Goal: Task Accomplishment & Management: Manage account settings

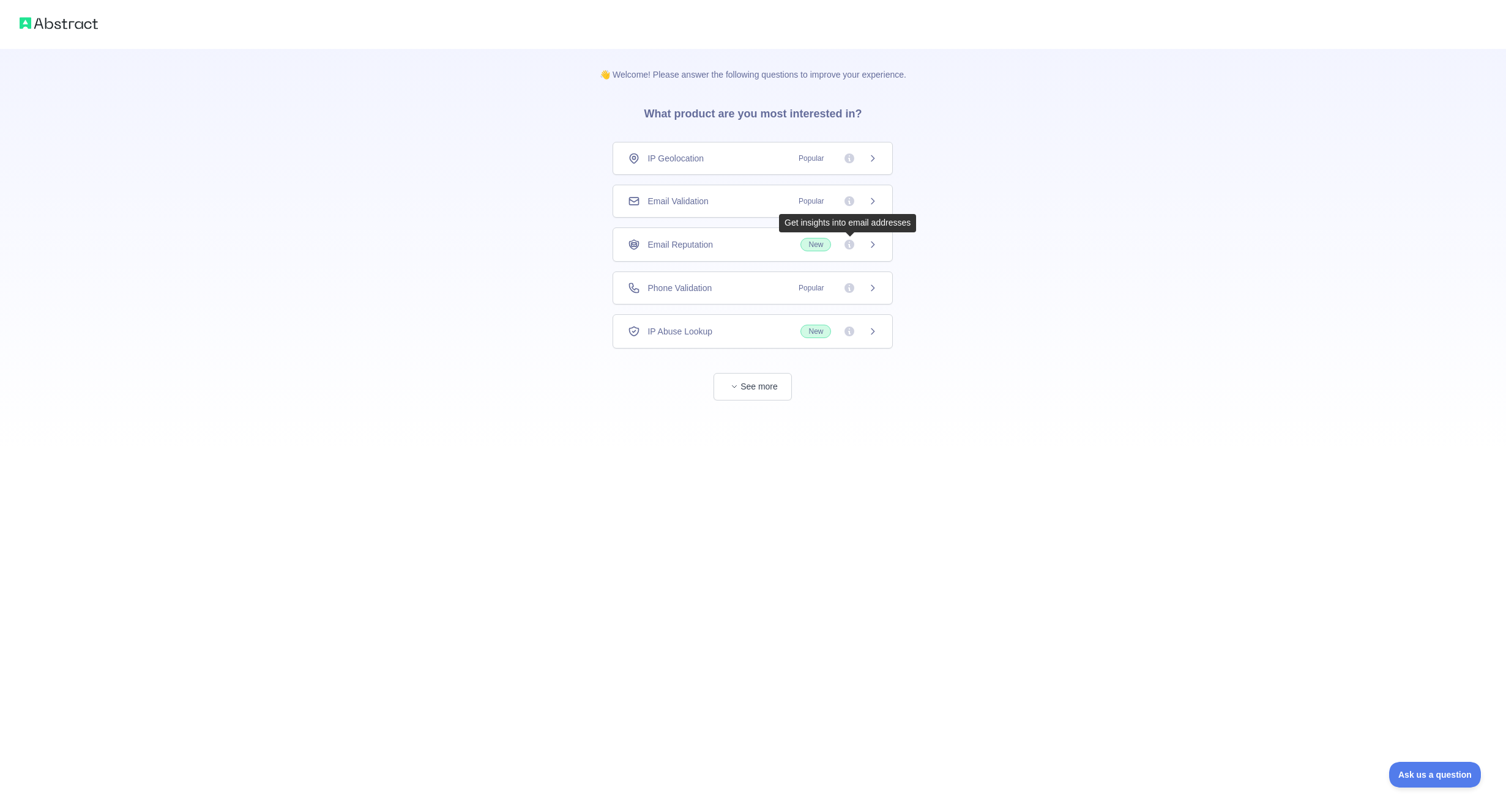
click at [851, 246] on icon at bounding box center [850, 245] width 10 height 10
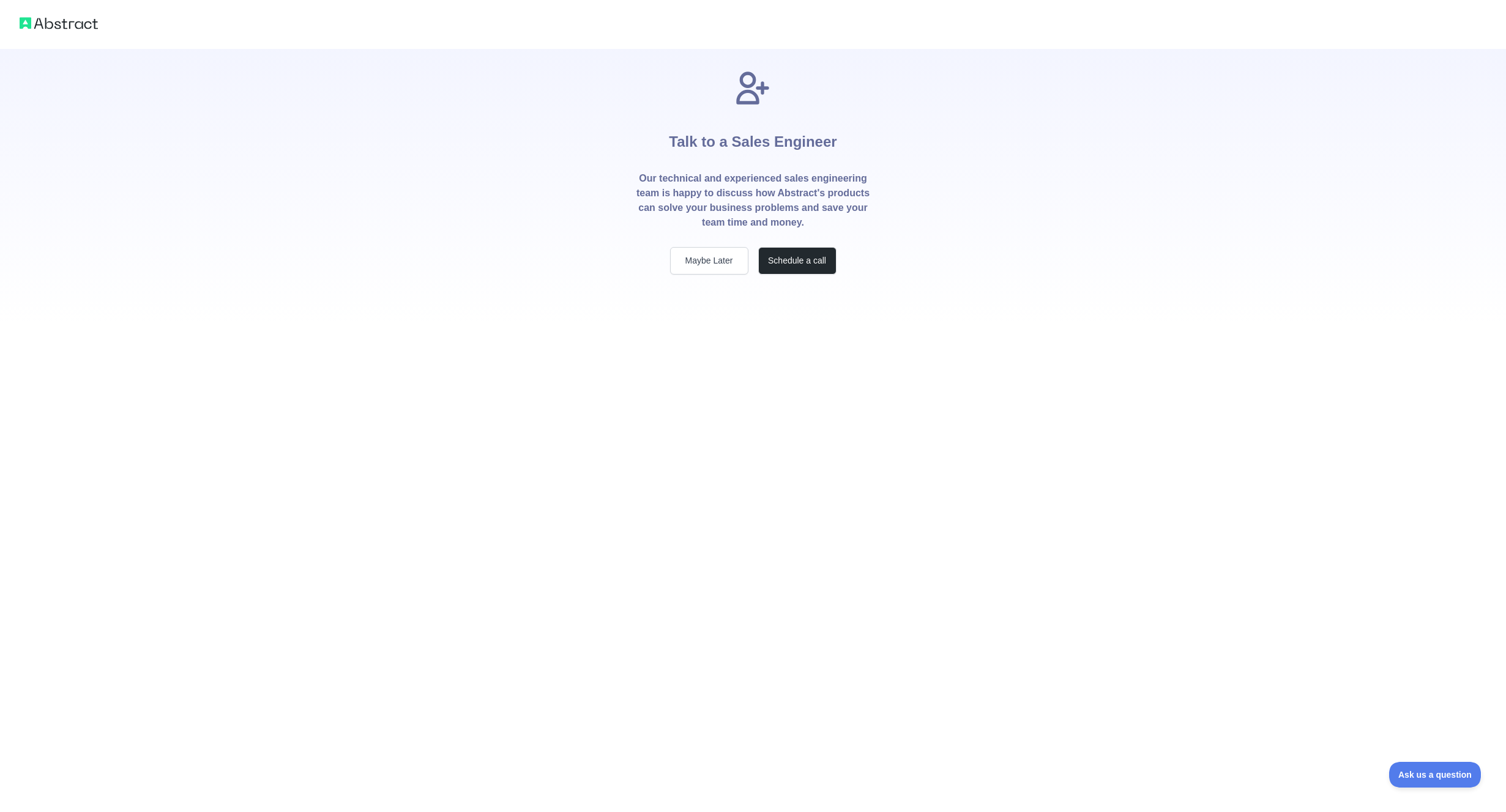
click at [726, 306] on div "Talk to a Sales Engineer Our technical and experienced sales engineering team i…" at bounding box center [753, 187] width 274 height 275
click at [705, 265] on button "Maybe Later" at bounding box center [709, 261] width 78 height 27
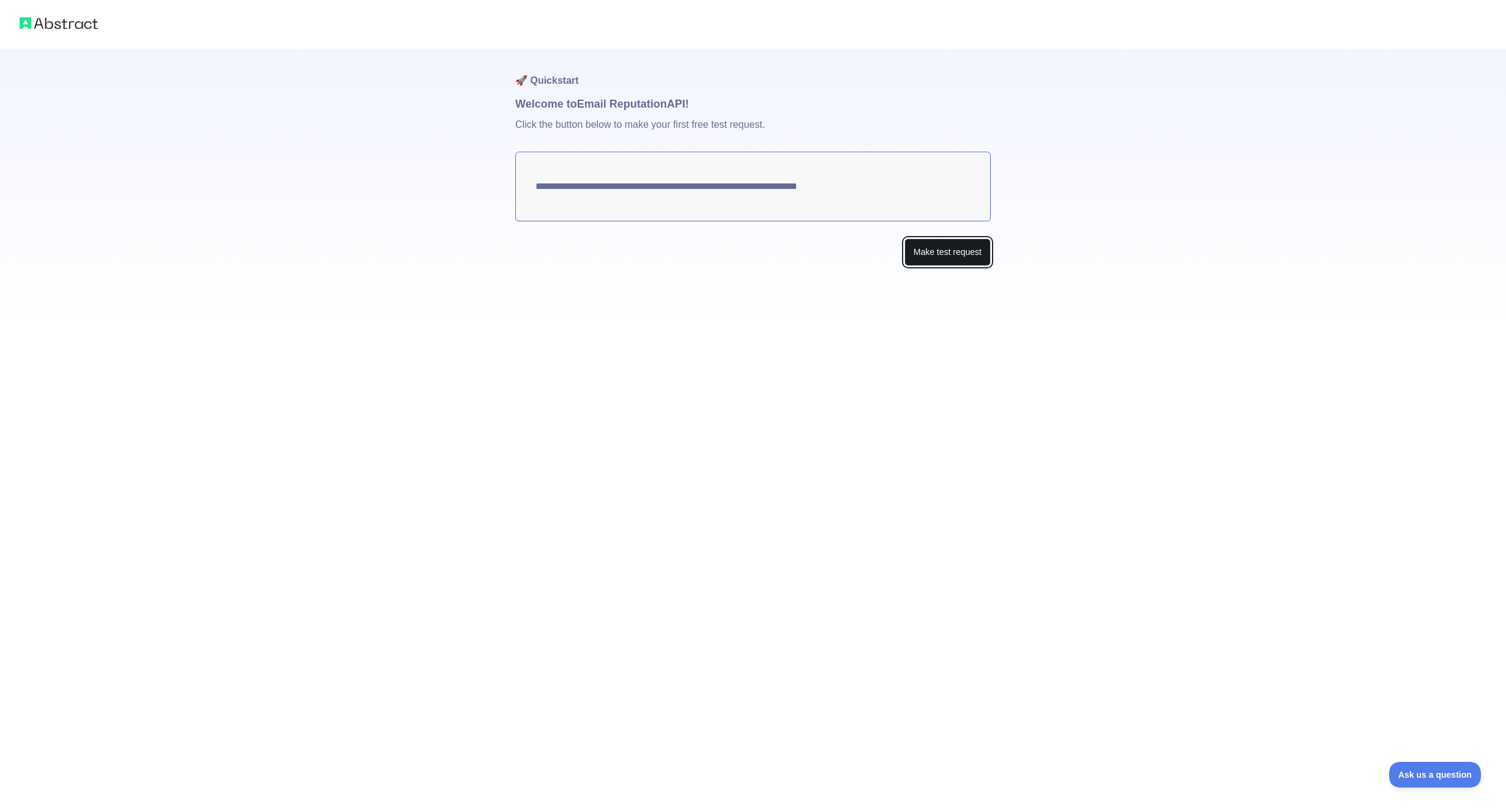
click at [935, 255] on button "Make test request" at bounding box center [948, 252] width 87 height 27
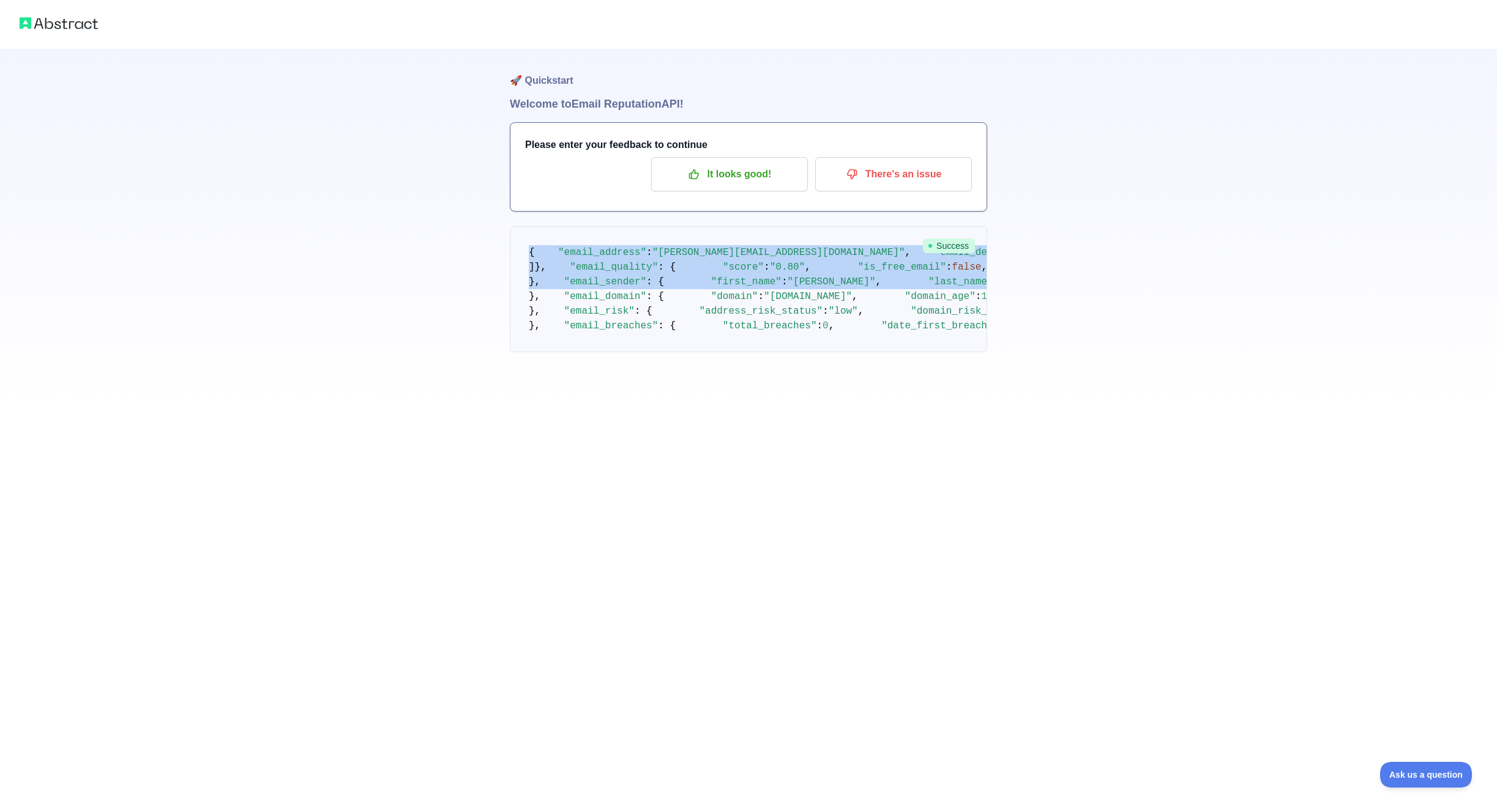
scroll to position [337, 0]
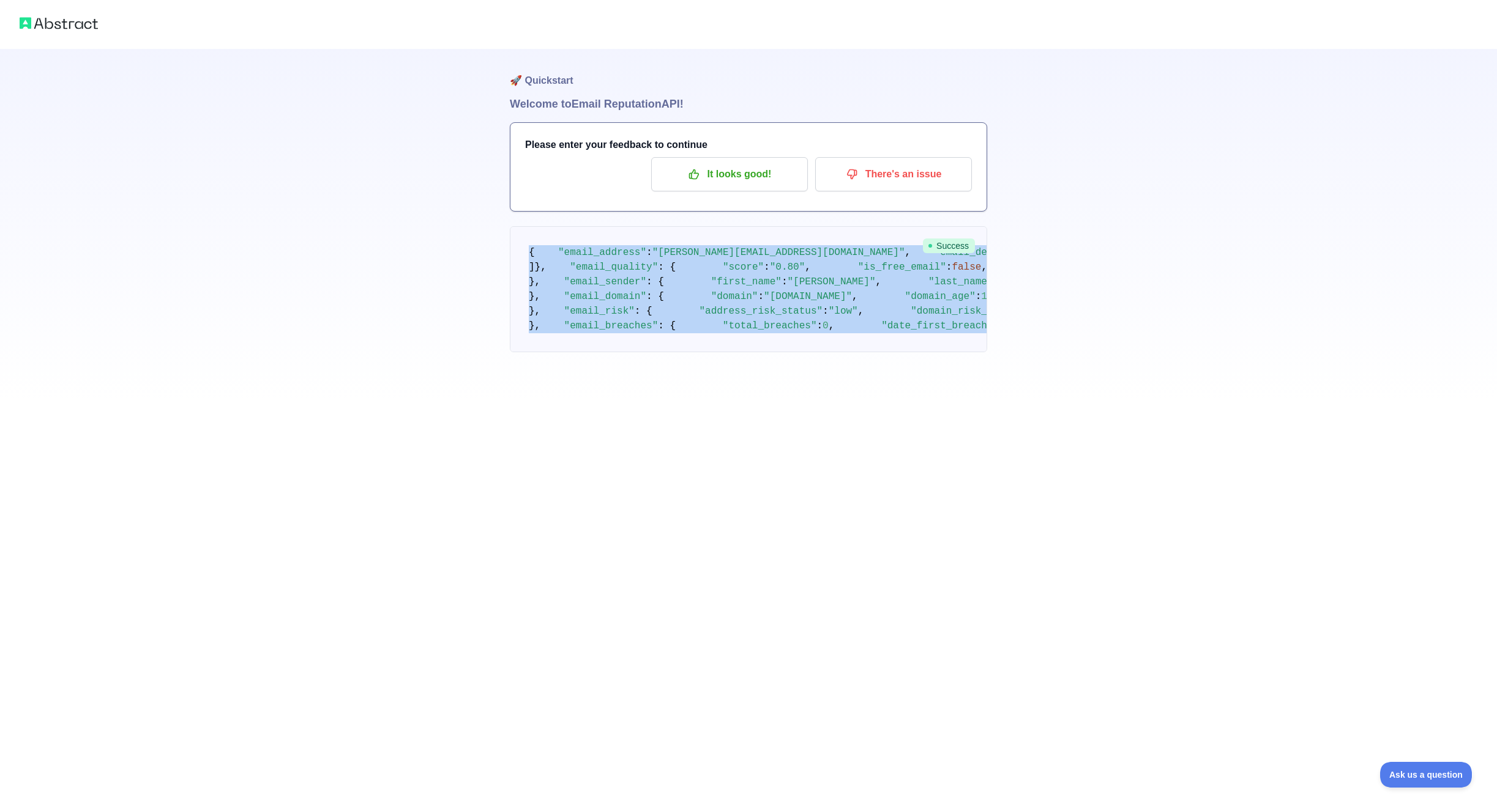
drag, startPoint x: 530, startPoint y: 250, endPoint x: 585, endPoint y: 739, distance: 492.1
click at [585, 352] on pre "{ "email_address" : "ernest@getduckbill.com" , "email_deliverability" : { "stat…" at bounding box center [748, 289] width 477 height 126
copy code "{ "email_address" : "ernest@getduckbill.com" , "email_deliverability" : { "stat…"
click at [1084, 401] on div "🚀 Quickstart Welcome to Email Reputation API! Please enter your feedback to con…" at bounding box center [748, 201] width 1497 height 401
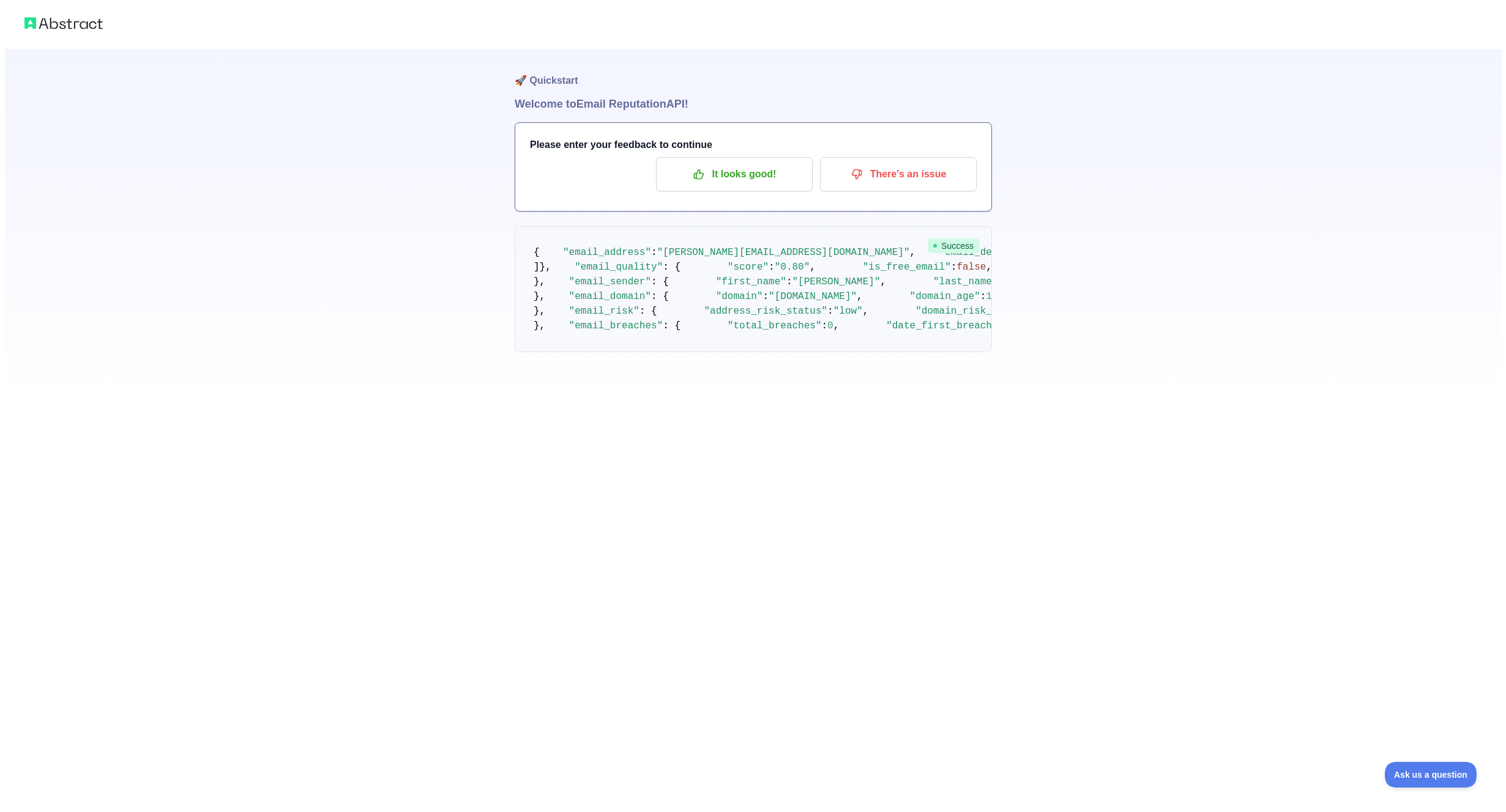
scroll to position [0, 0]
click at [727, 175] on p "It looks good!" at bounding box center [730, 174] width 138 height 21
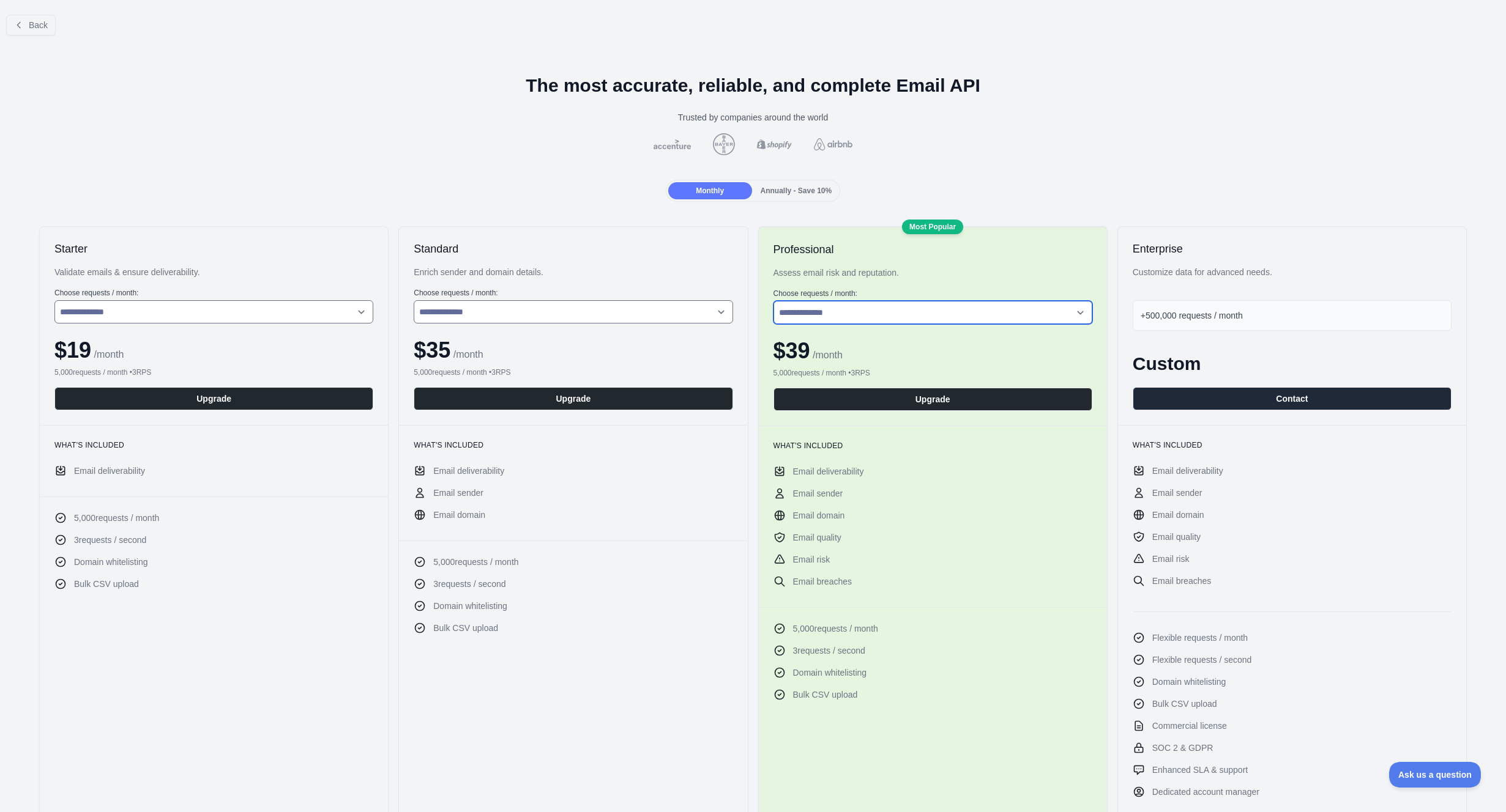
click at [854, 313] on select "**********" at bounding box center [932, 312] width 319 height 23
click at [773, 301] on select "**********" at bounding box center [932, 312] width 319 height 23
click at [696, 188] on span "Monthly" at bounding box center [710, 191] width 28 height 8
click at [934, 399] on button "Upgrade" at bounding box center [932, 400] width 319 height 23
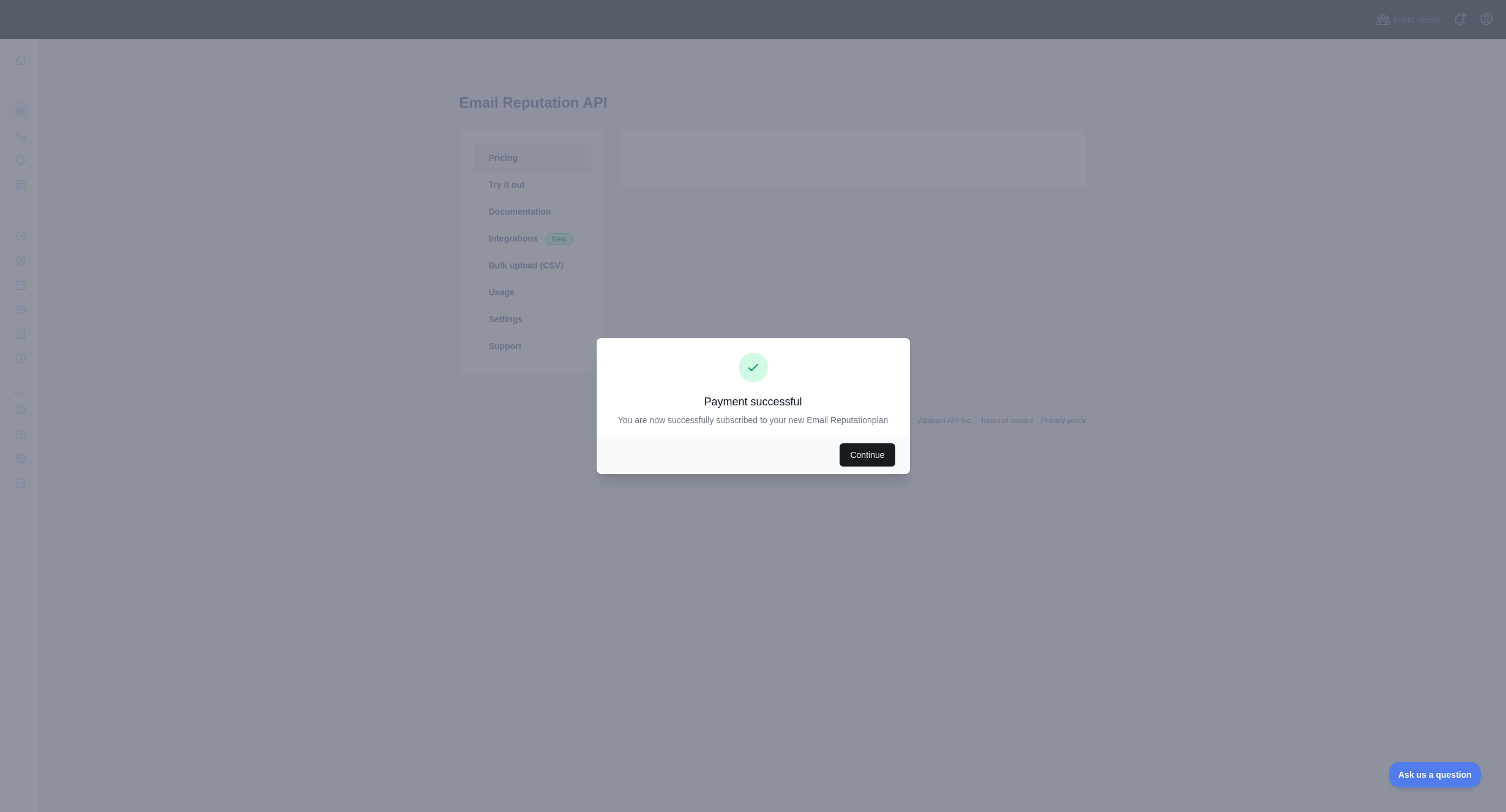
click at [874, 457] on button "Continue" at bounding box center [867, 456] width 55 height 23
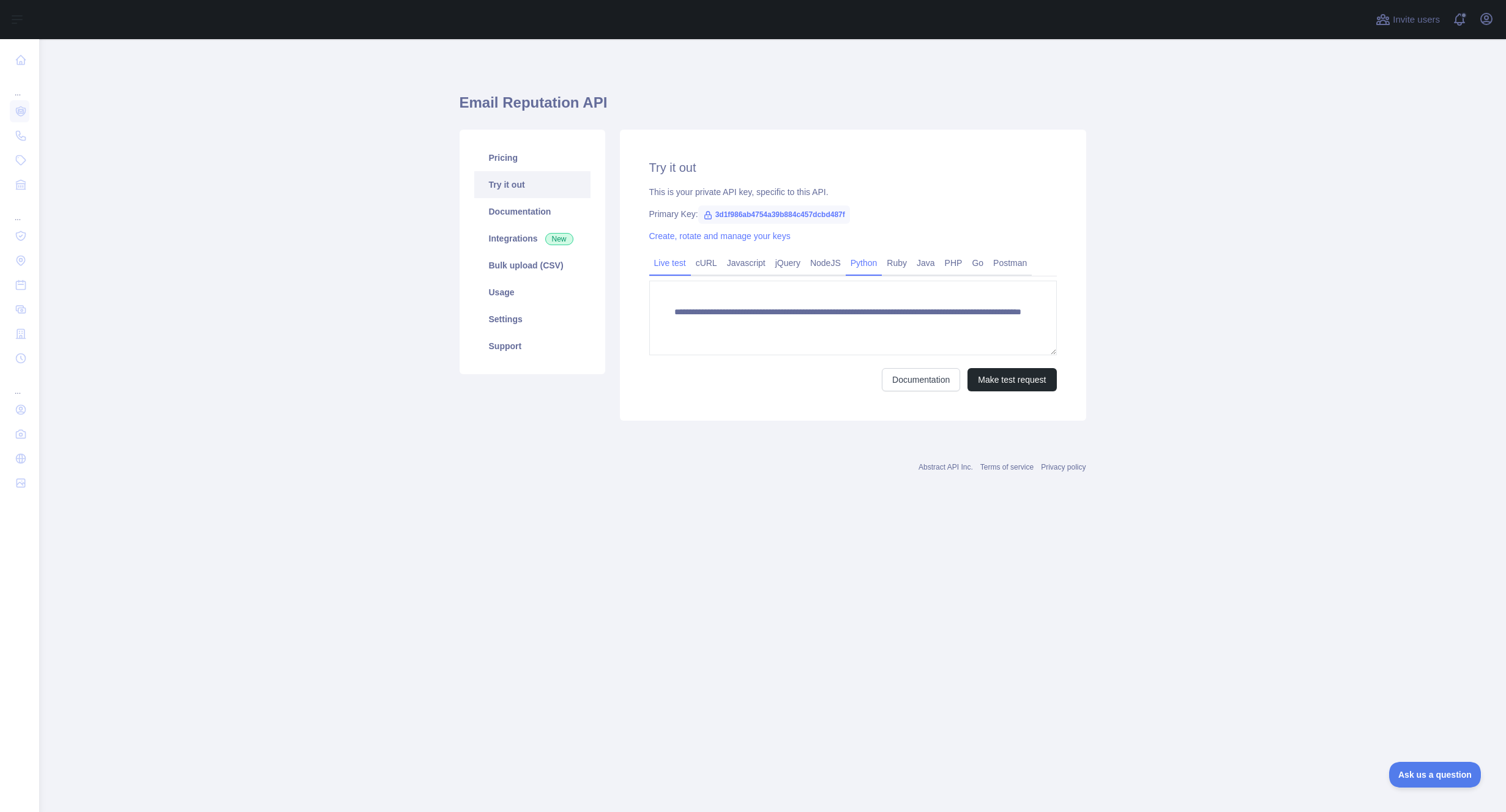
click at [870, 264] on link "Python" at bounding box center [864, 263] width 37 height 20
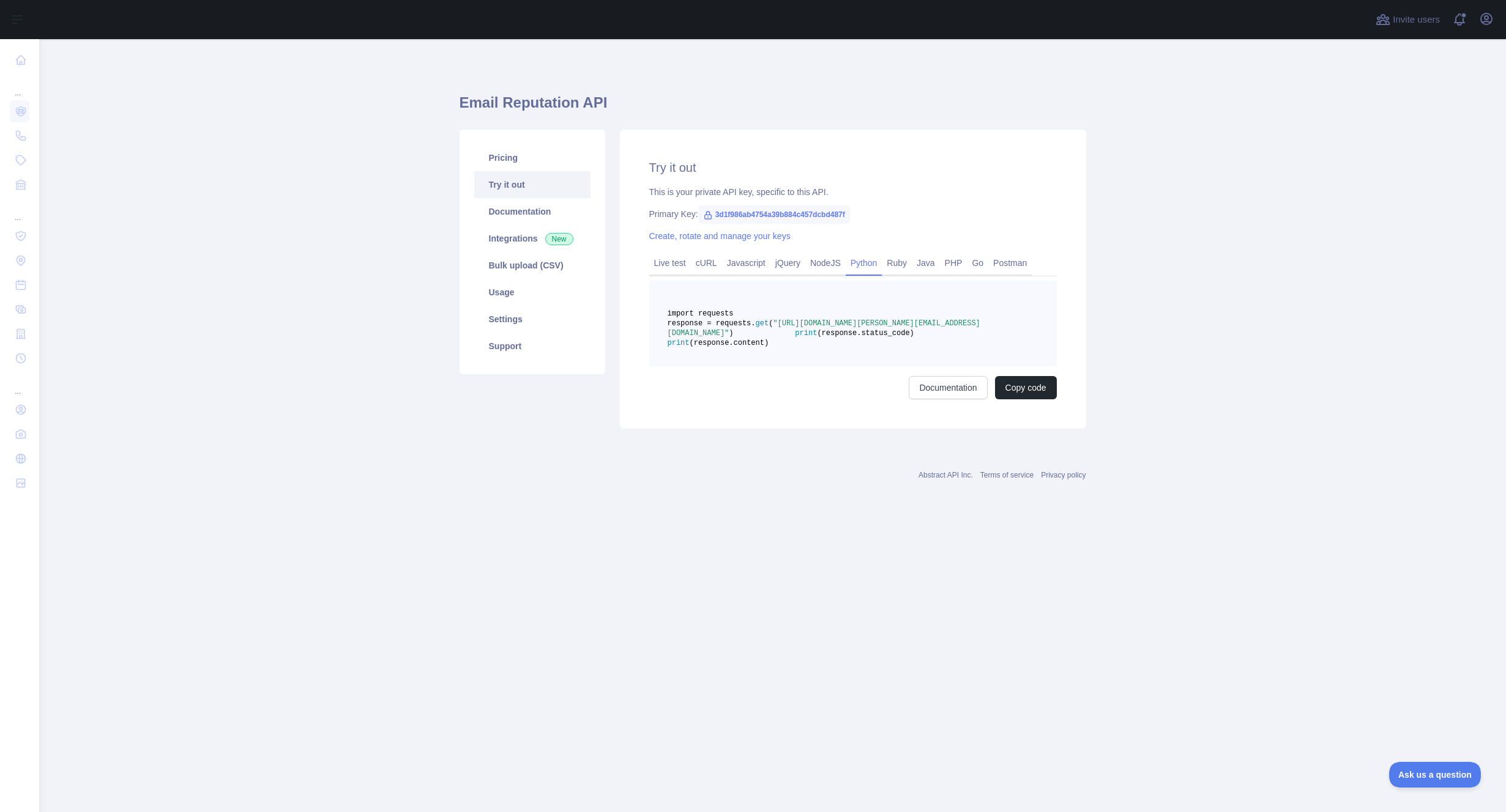
drag, startPoint x: 732, startPoint y: 333, endPoint x: 803, endPoint y: 336, distance: 71.1
click at [755, 328] on span "response = requests." at bounding box center [711, 323] width 88 height 8
drag, startPoint x: 778, startPoint y: 333, endPoint x: 884, endPoint y: 337, distance: 106.1
click at [884, 337] on span "response = requests. get ( "[URL][DOMAIN_NAME][PERSON_NAME][EMAIL_ADDRESS][DOMA…" at bounding box center [823, 328] width 312 height 18
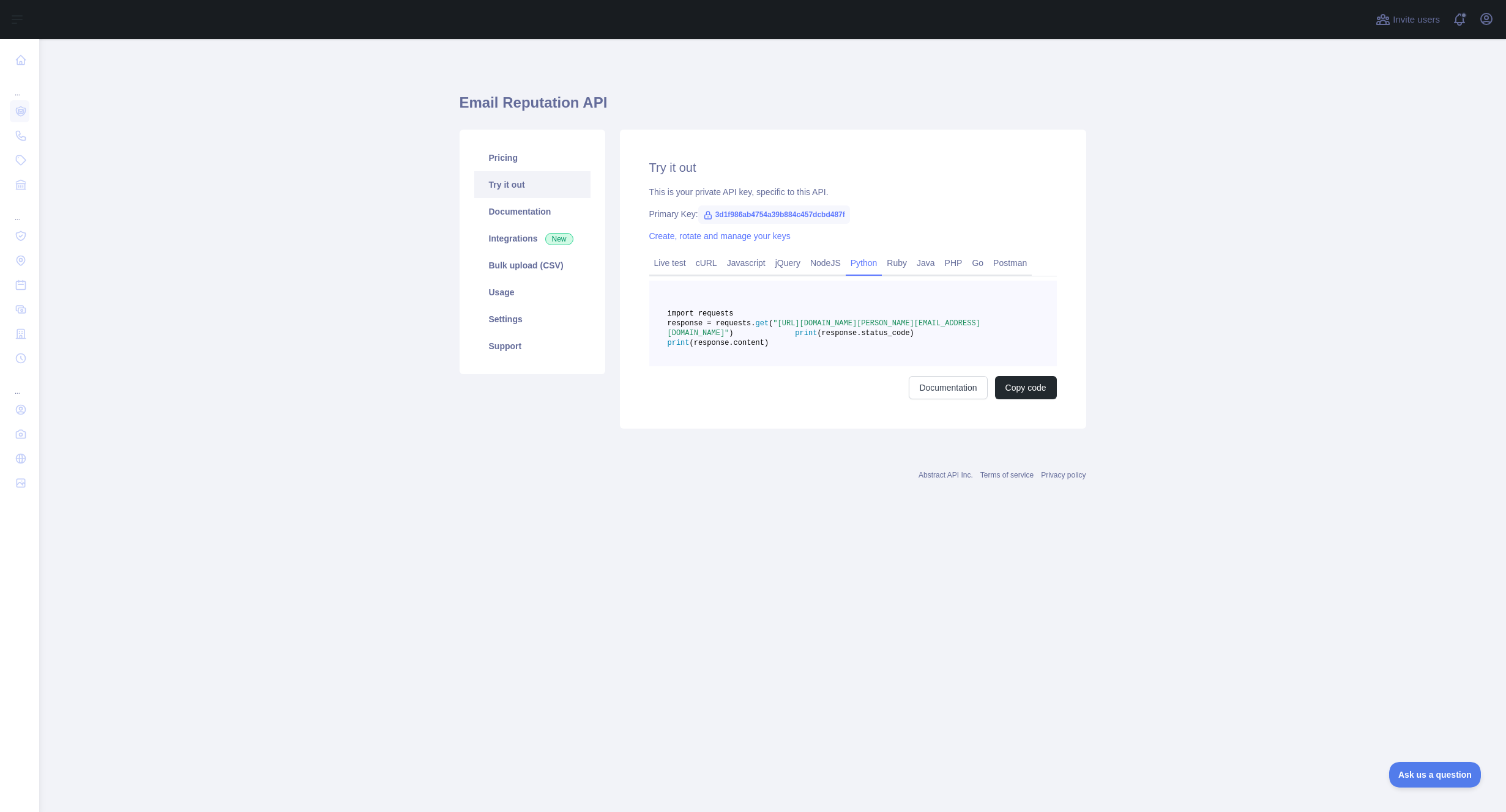
click at [872, 334] on span ""[URL][DOMAIN_NAME][PERSON_NAME][EMAIL_ADDRESS][DOMAIN_NAME]"" at bounding box center [823, 328] width 312 height 18
drag, startPoint x: 716, startPoint y: 216, endPoint x: 893, endPoint y: 217, distance: 177.0
click at [893, 217] on div "Primary Key: 3d1f986ab4754a39b884c457dcbd487f" at bounding box center [852, 214] width 407 height 12
click at [514, 185] on link "Try it out" at bounding box center [532, 185] width 117 height 27
click at [515, 185] on link "Try it out" at bounding box center [532, 185] width 117 height 27
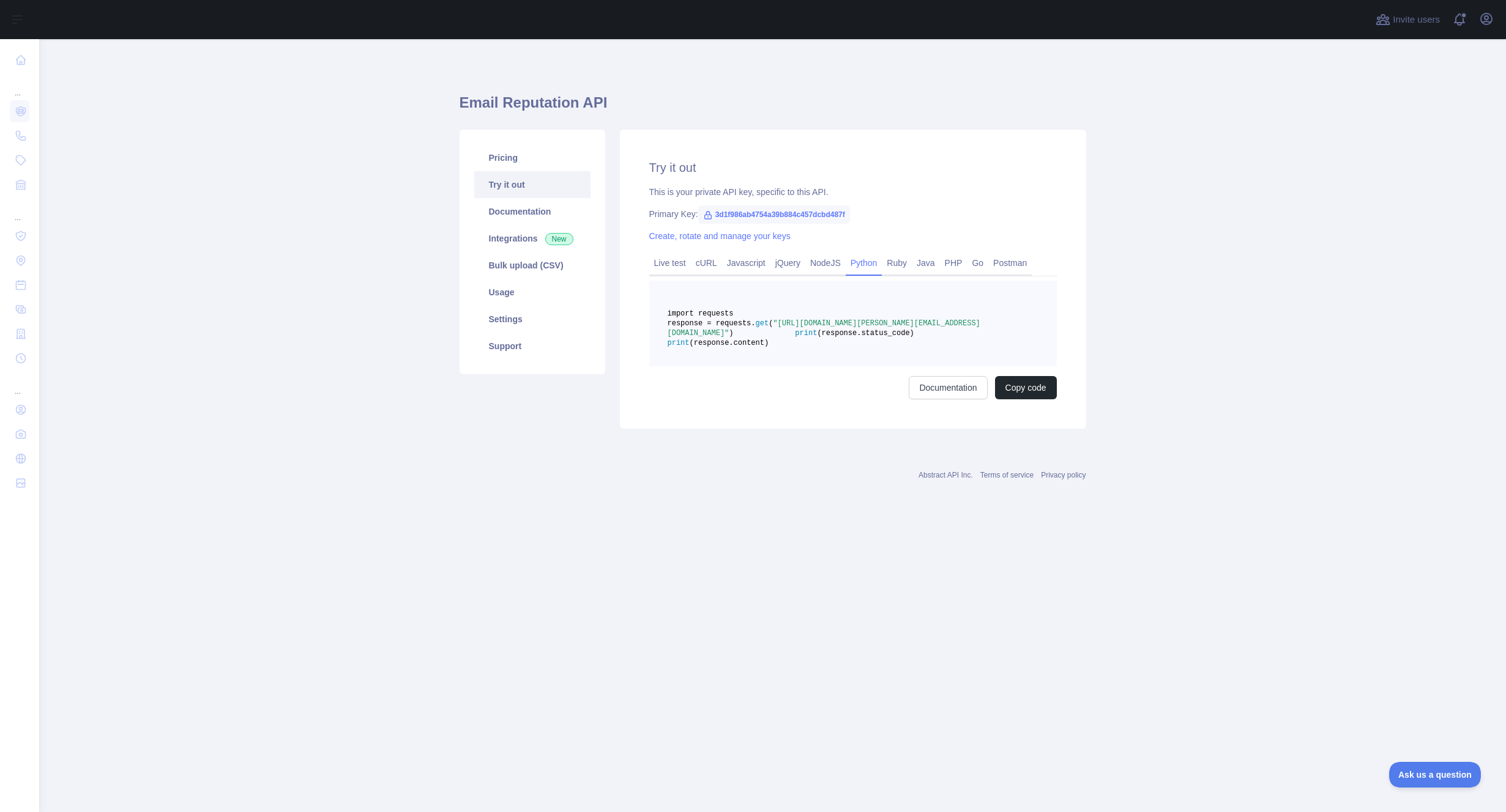
click at [723, 287] on pre "import requests response = requests. get ( "[URL][DOMAIN_NAME][PERSON_NAME][EMA…" at bounding box center [852, 323] width 407 height 86
click at [539, 102] on h1 "Email Reputation API" at bounding box center [773, 107] width 626 height 29
click at [705, 264] on link "cURL" at bounding box center [706, 263] width 31 height 20
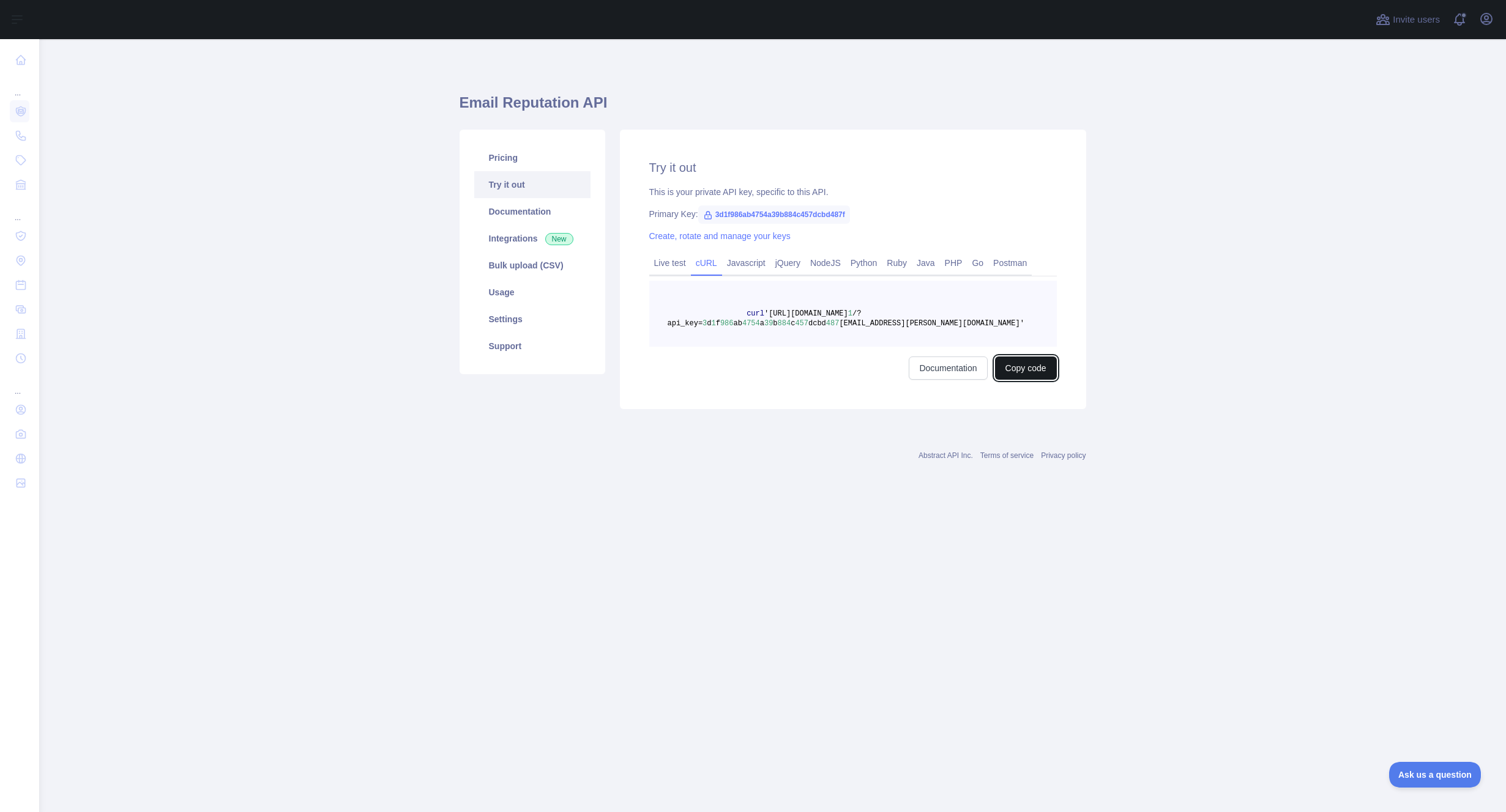
click at [1045, 373] on button "Copy code" at bounding box center [1025, 368] width 62 height 23
click at [516, 310] on link "Settings" at bounding box center [532, 319] width 117 height 27
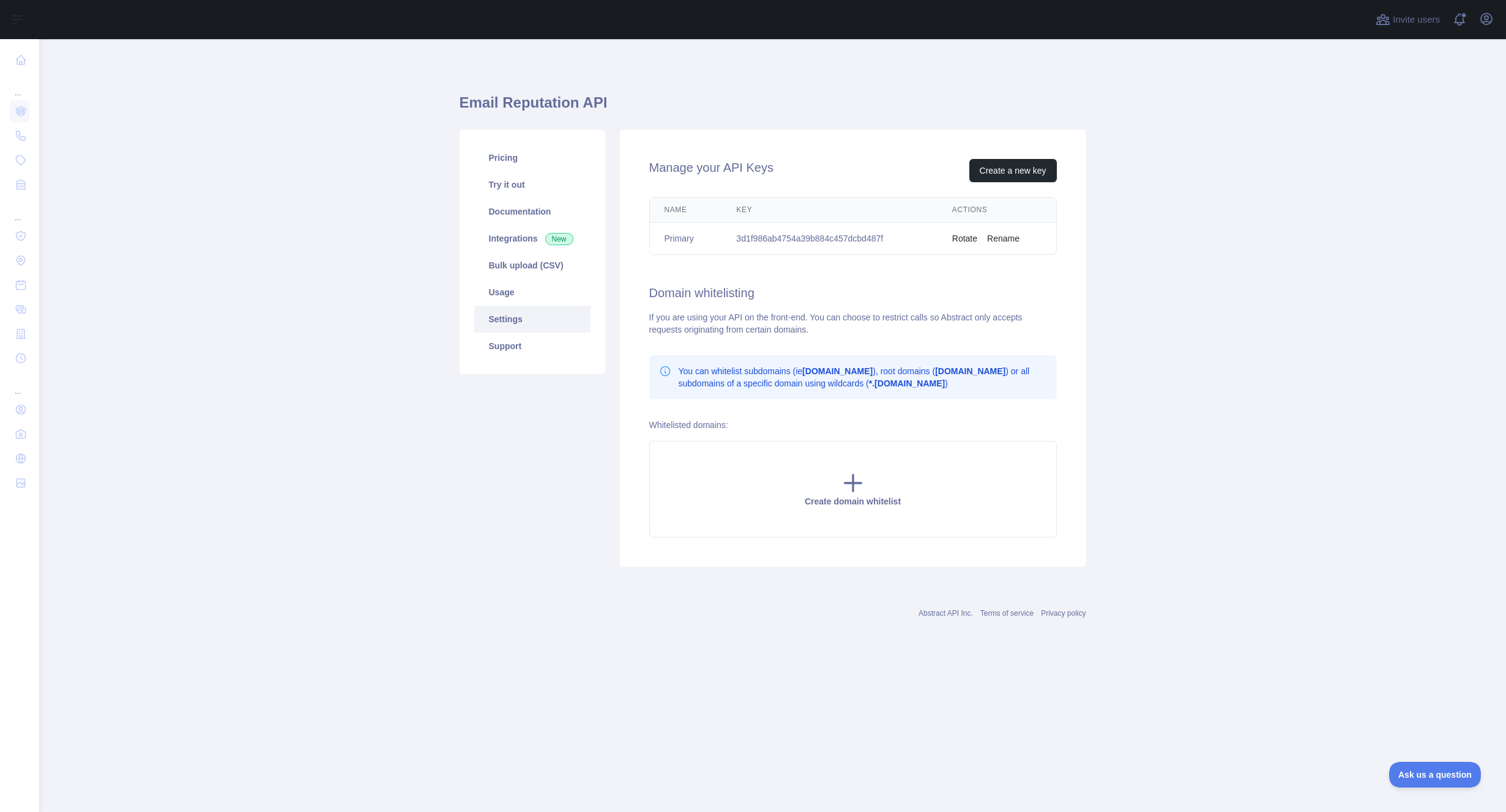
click at [815, 240] on td "3d1f986ab4754a39b884c457dcbd487f" at bounding box center [829, 238] width 216 height 32
copy td "3d1f986ab4754a39b884c457dcbd487f"
click at [516, 211] on link "Documentation" at bounding box center [532, 212] width 117 height 27
click at [511, 321] on link "Settings" at bounding box center [532, 319] width 117 height 27
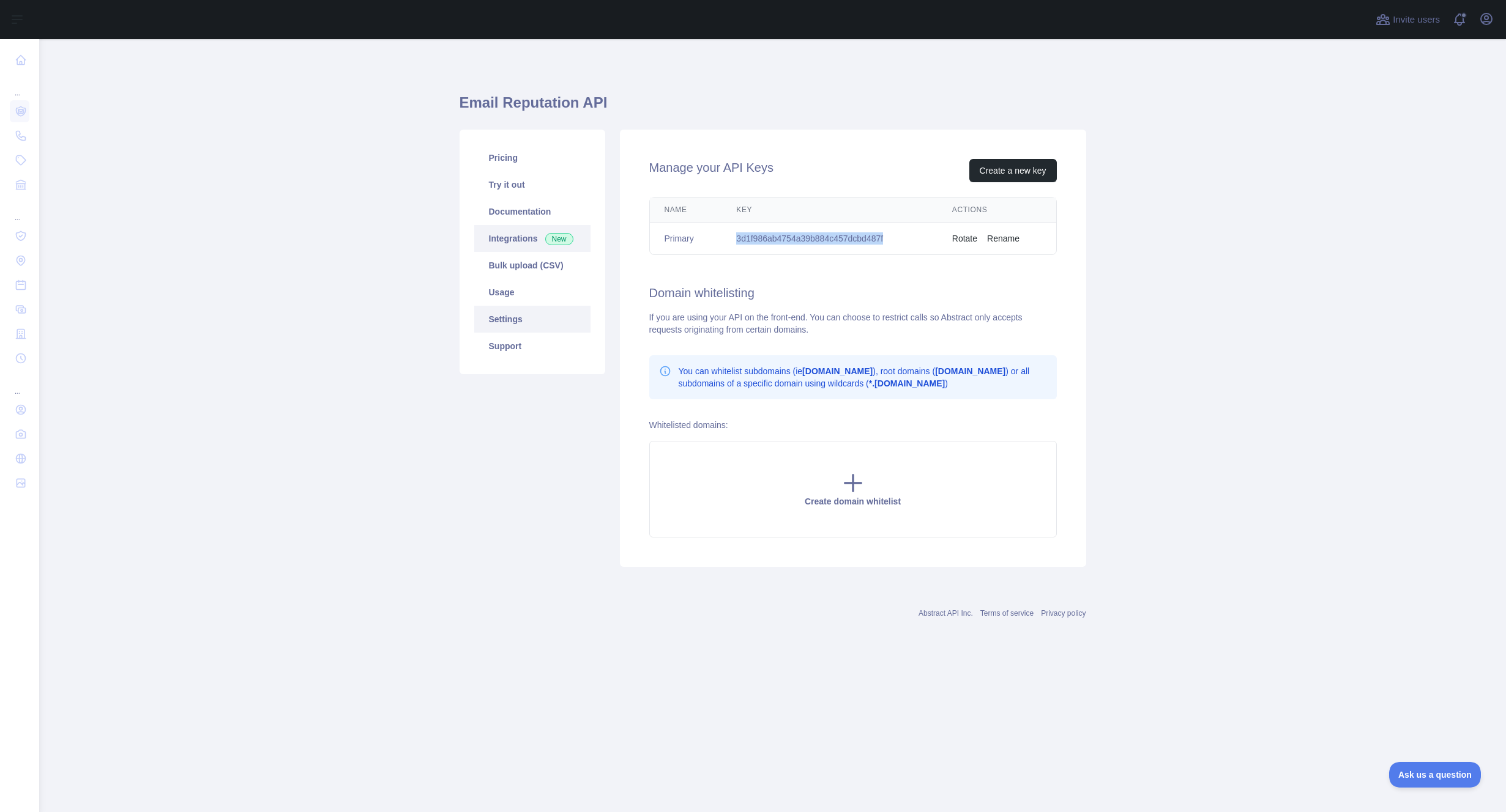
click at [516, 240] on link "Integrations New" at bounding box center [532, 238] width 117 height 27
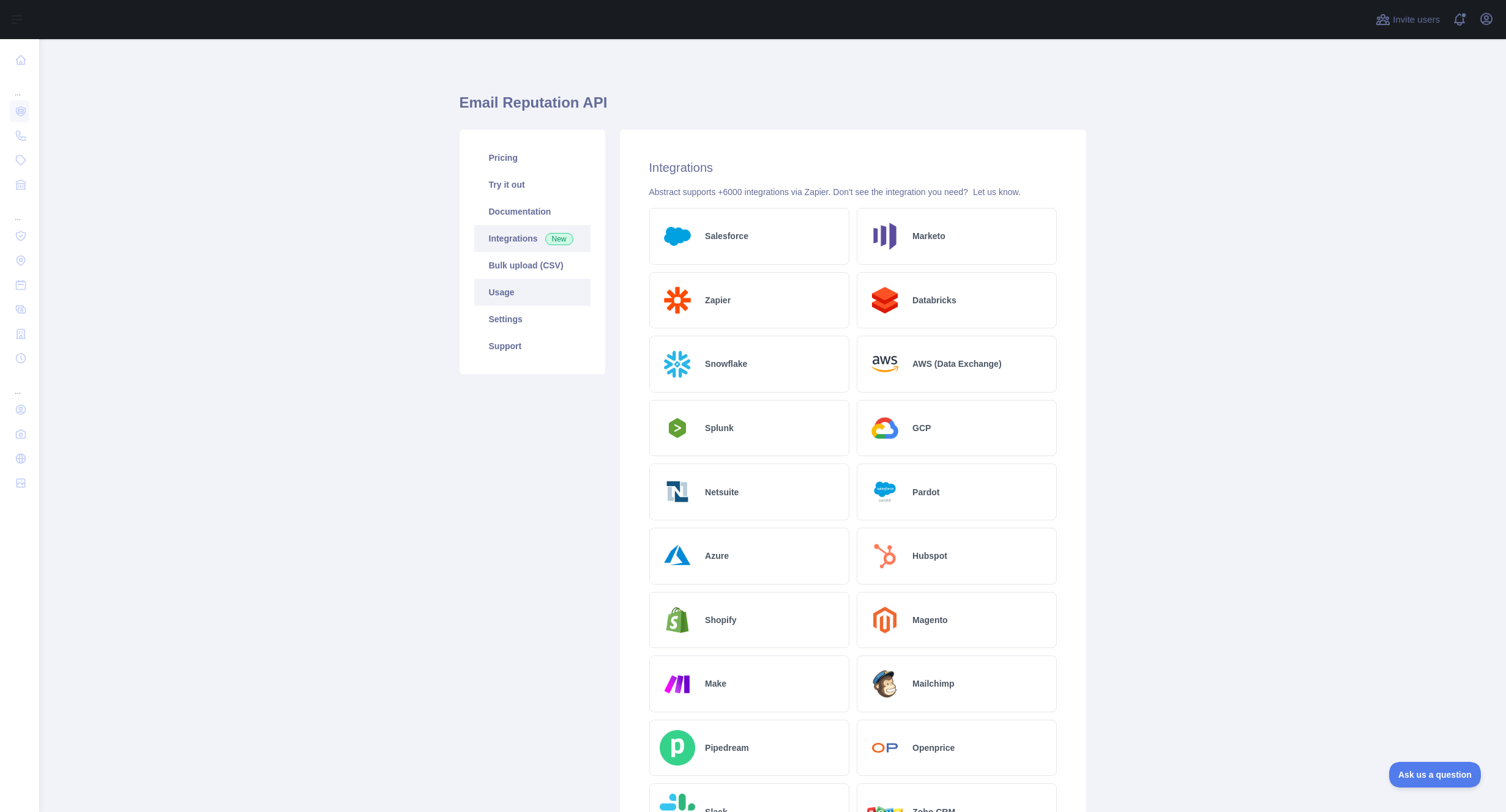
click at [517, 294] on link "Usage" at bounding box center [532, 292] width 117 height 27
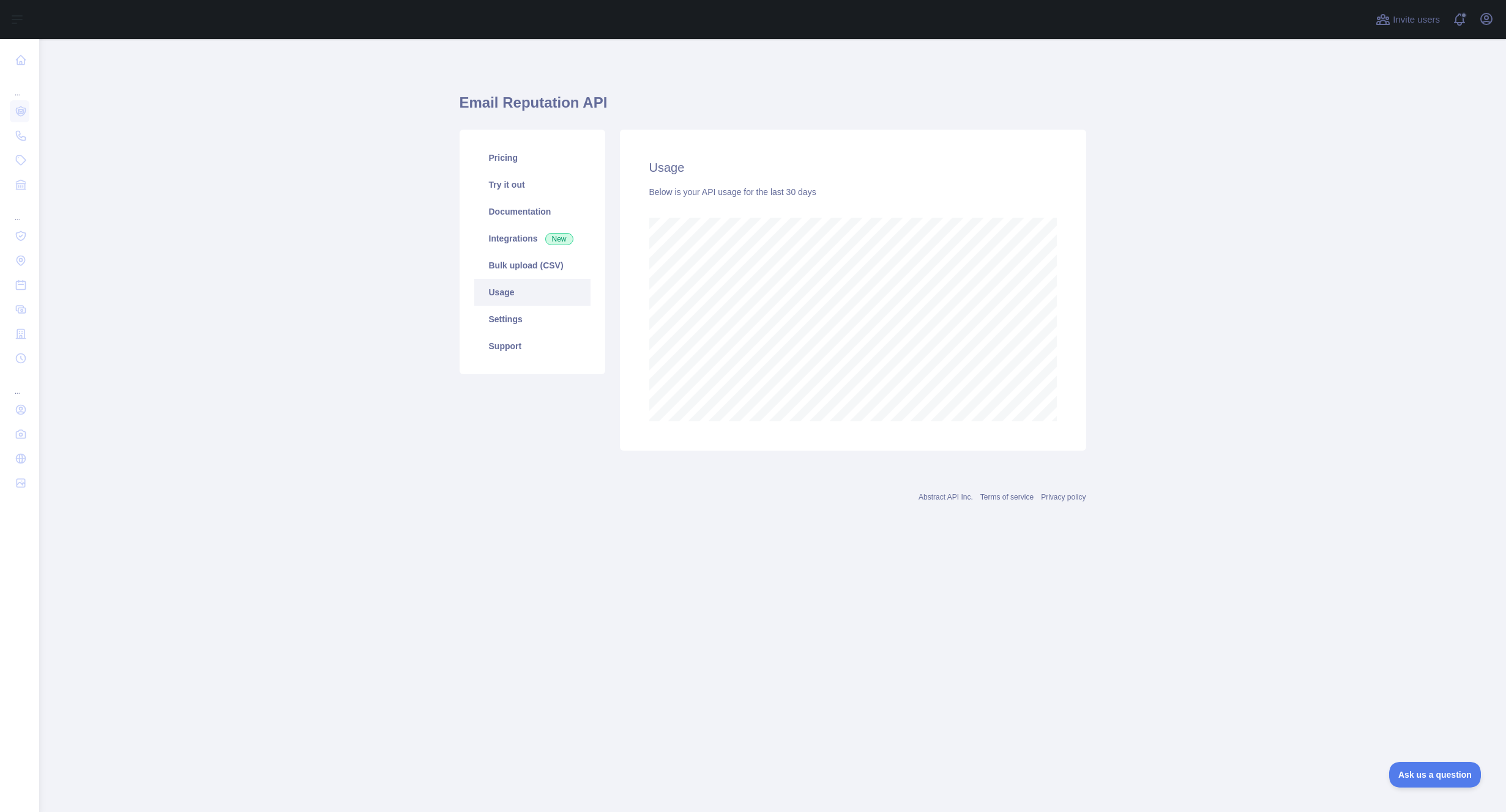
scroll to position [773, 1467]
click at [1417, 23] on span "Invite users" at bounding box center [1416, 19] width 47 height 14
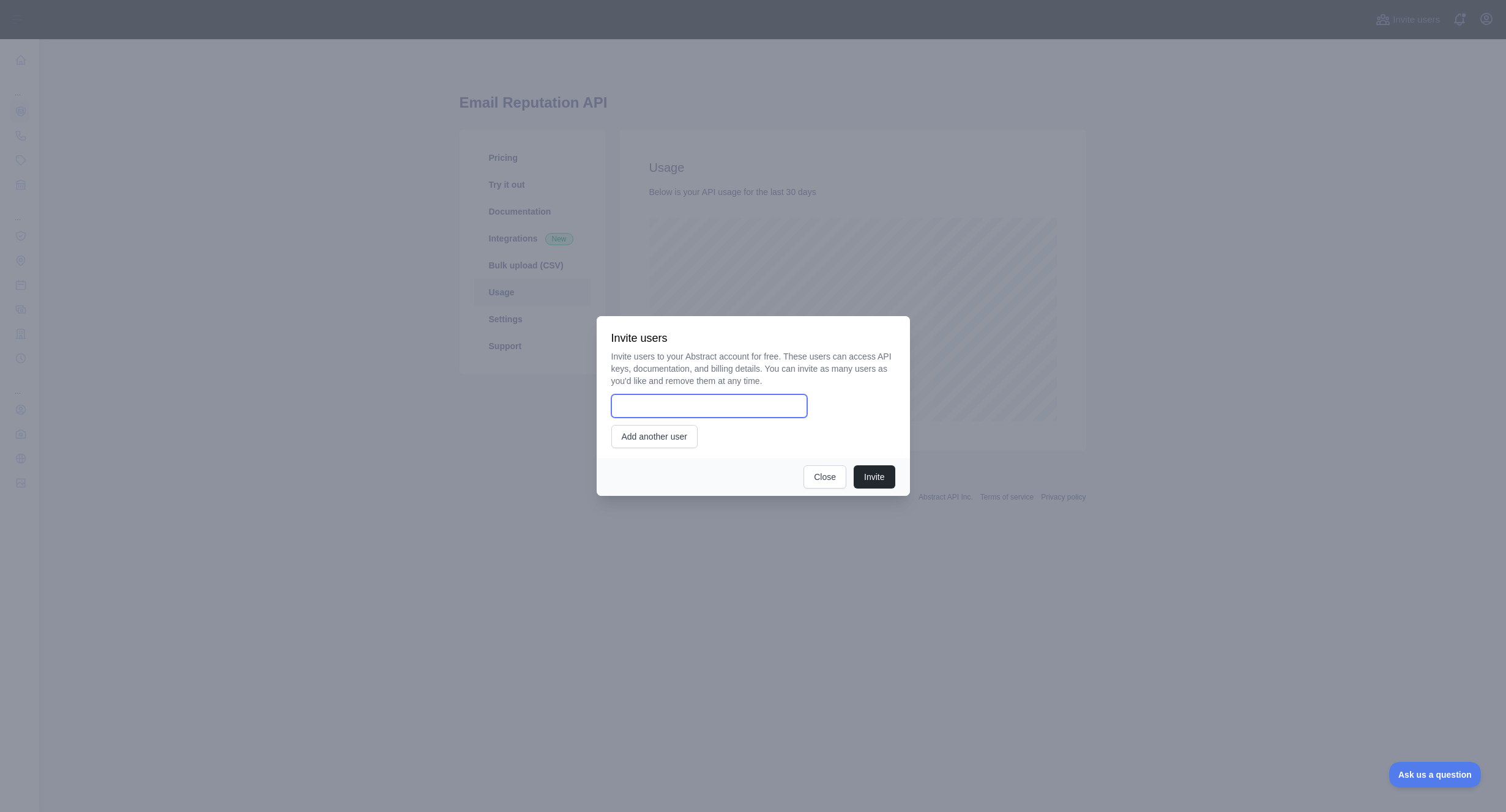
click at [670, 402] on input "email" at bounding box center [709, 406] width 196 height 23
type input "**********"
click at [656, 438] on button "Add another user" at bounding box center [655, 437] width 87 height 23
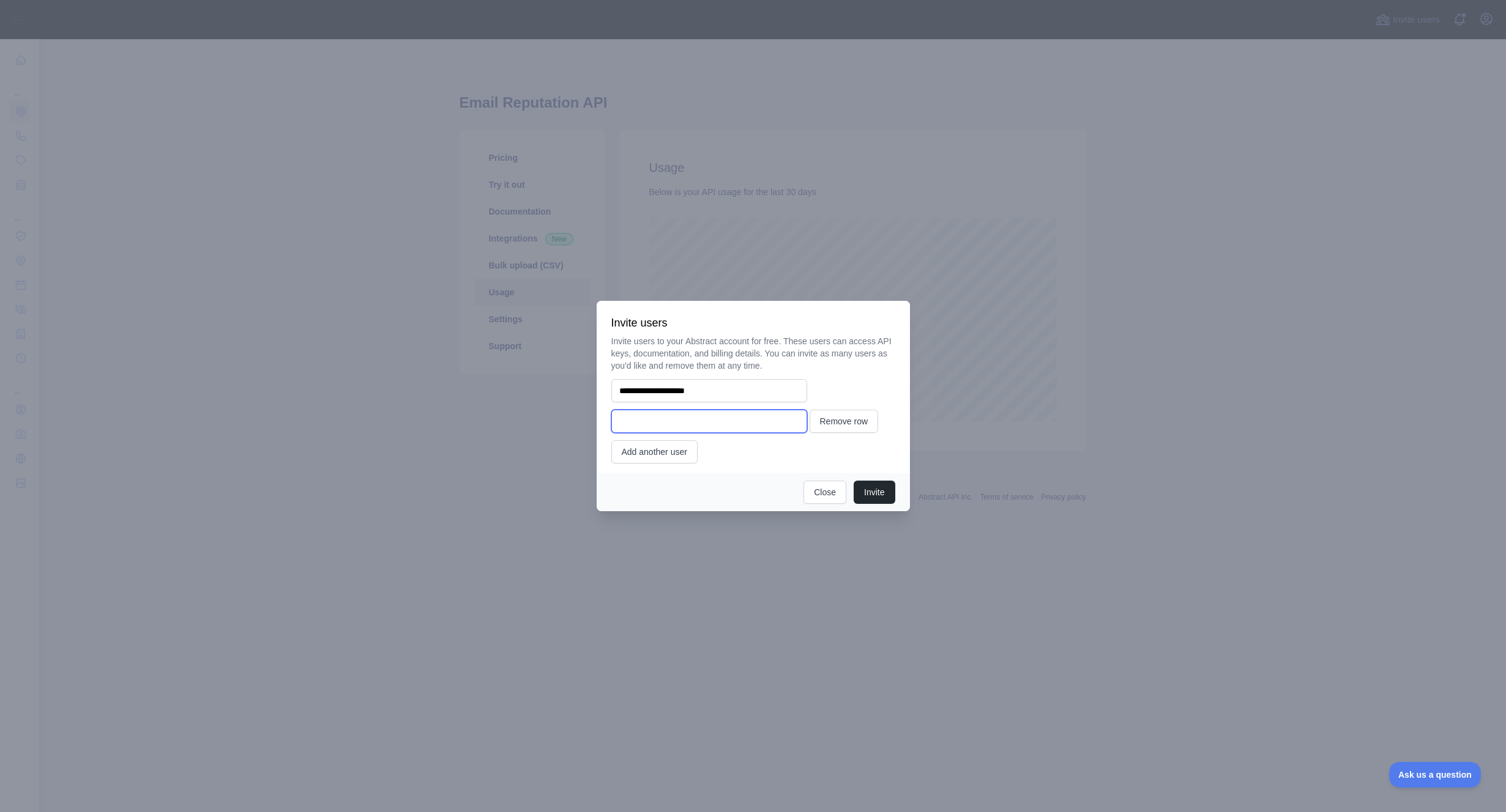
click at [672, 417] on input "email" at bounding box center [709, 421] width 196 height 23
type input "**********"
click at [664, 457] on button "Add another user" at bounding box center [655, 452] width 87 height 23
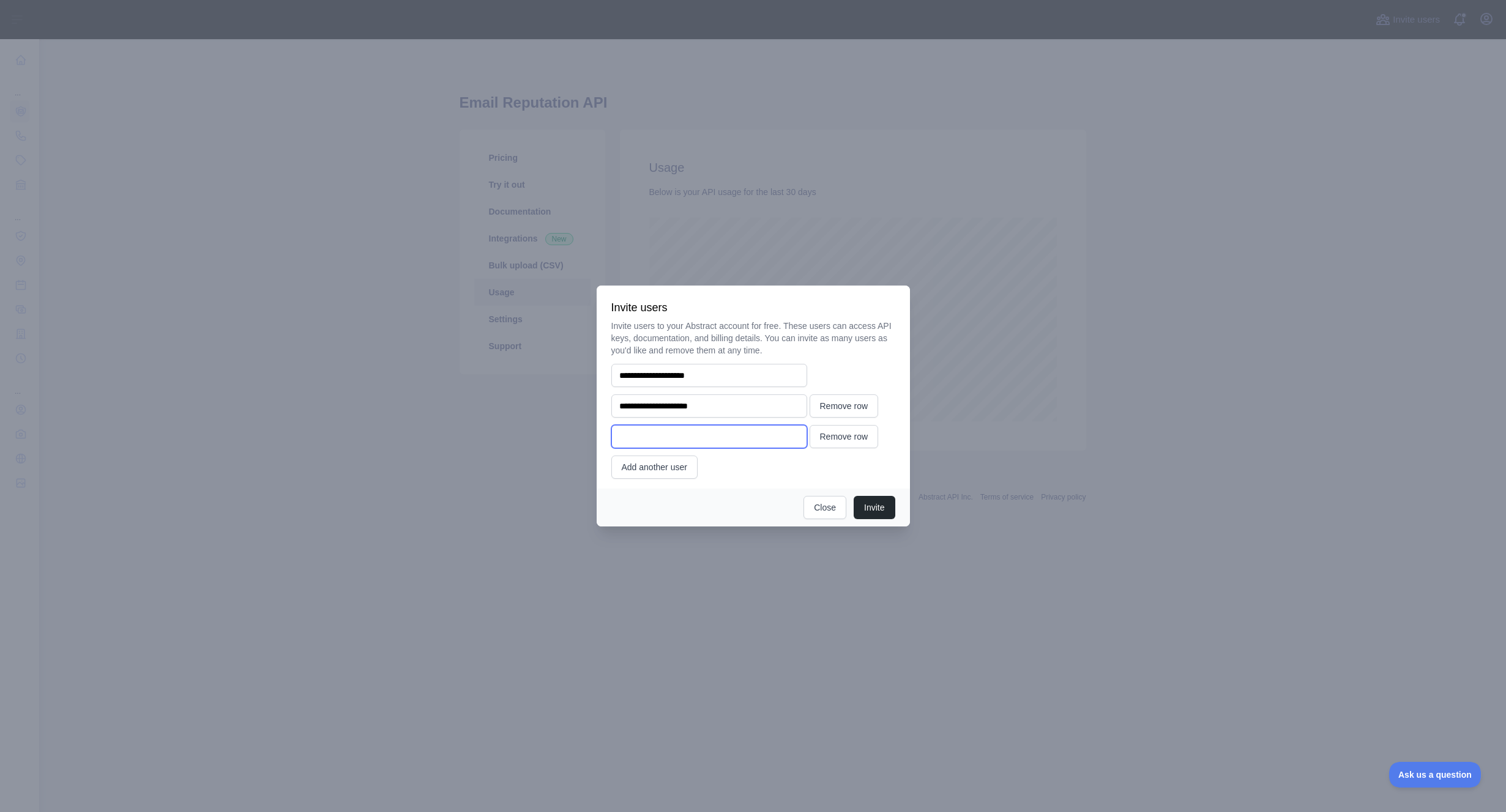
click at [658, 436] on input "email" at bounding box center [709, 437] width 196 height 23
type input "**********"
click at [873, 507] on button "Invite" at bounding box center [874, 508] width 41 height 23
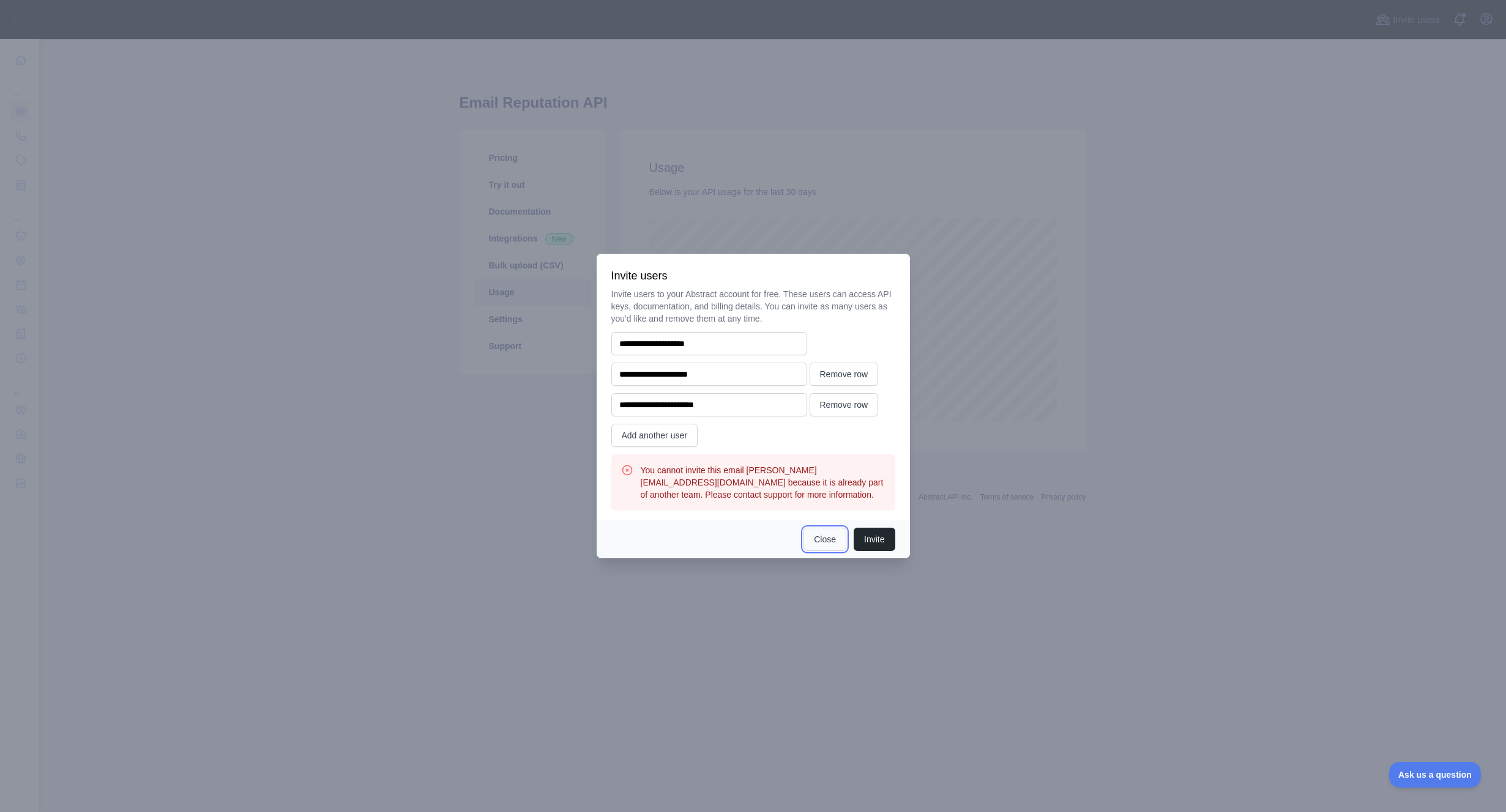
click at [817, 541] on button "Close" at bounding box center [824, 540] width 42 height 23
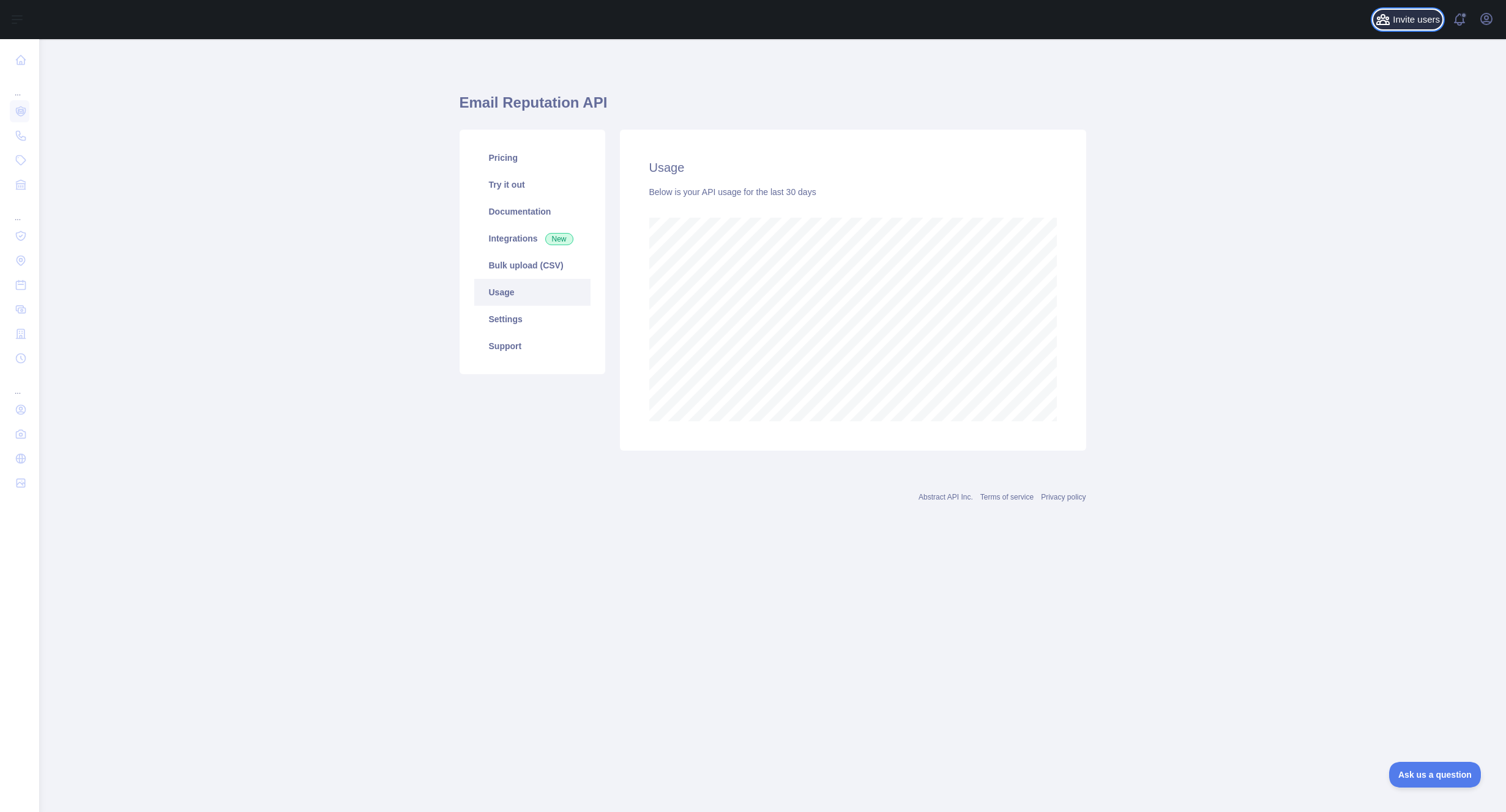
click at [1417, 22] on span "Invite users" at bounding box center [1416, 19] width 47 height 14
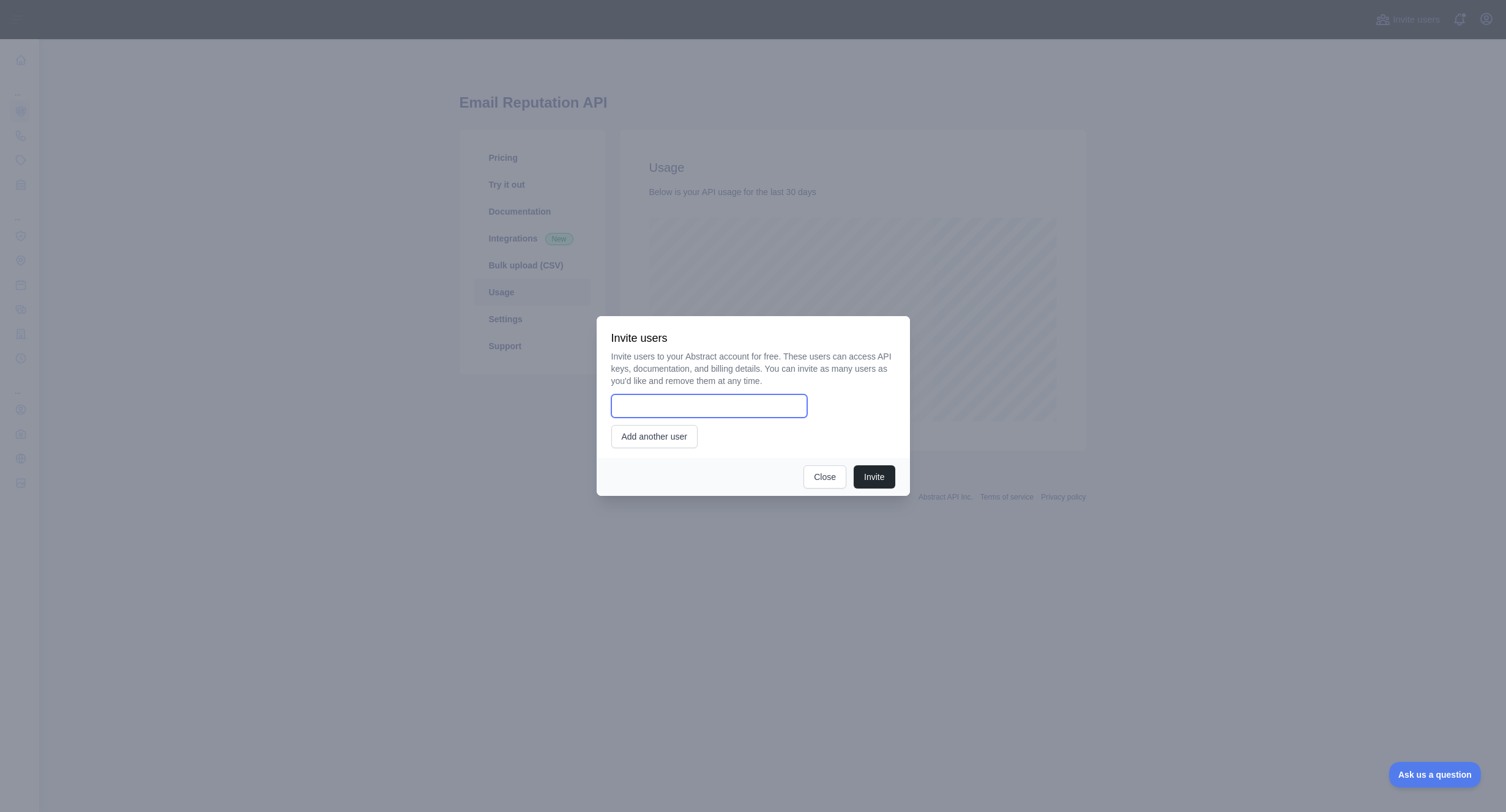
click at [706, 404] on input "email" at bounding box center [709, 406] width 196 height 23
